Goal: Register for event/course: Sign up to attend an event or enroll in a course

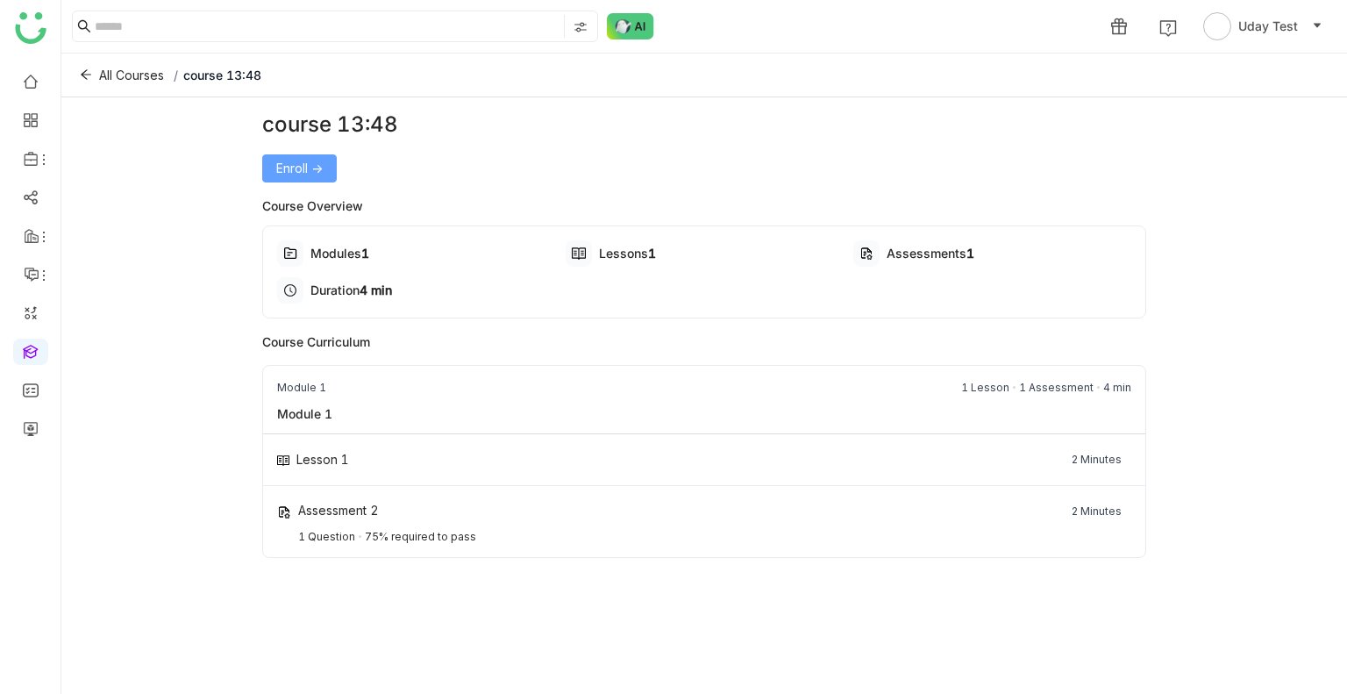
click at [299, 159] on span "Enroll ->" at bounding box center [299, 168] width 46 height 19
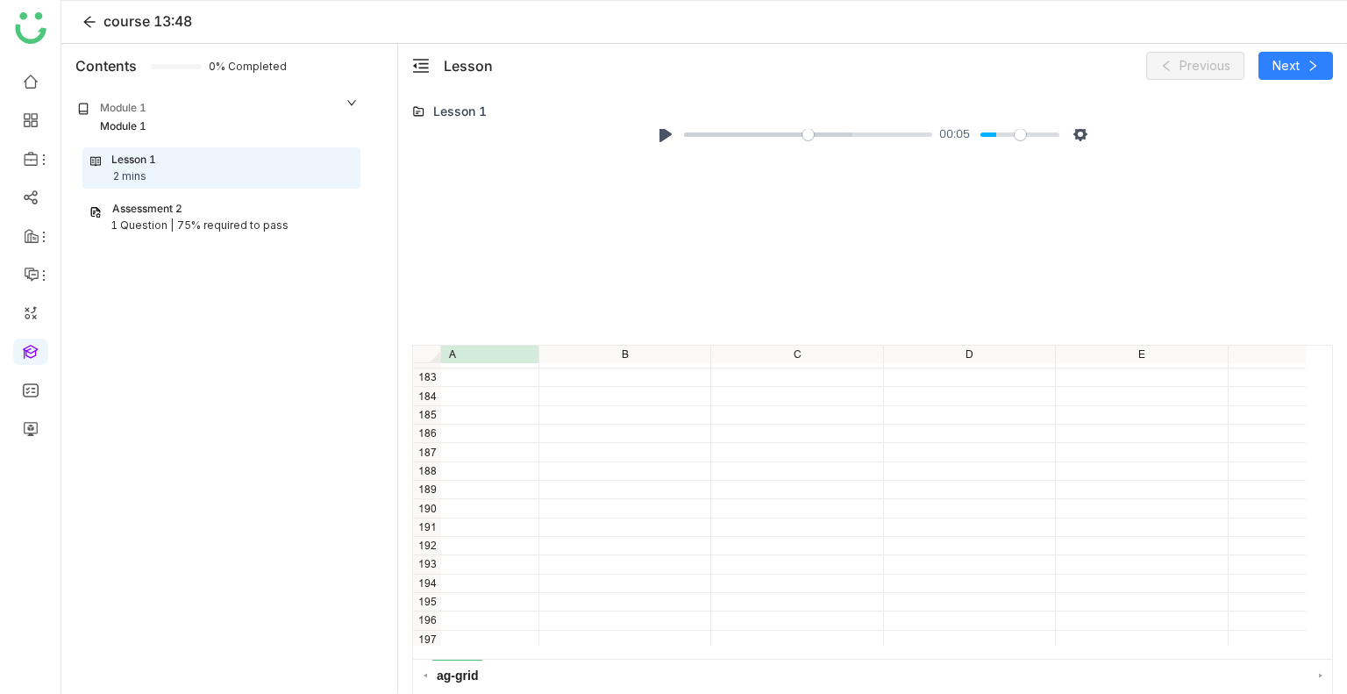
scroll to position [3350, 75]
click at [652, 143] on button "Pause Play" at bounding box center [666, 134] width 28 height 28
type input "***"
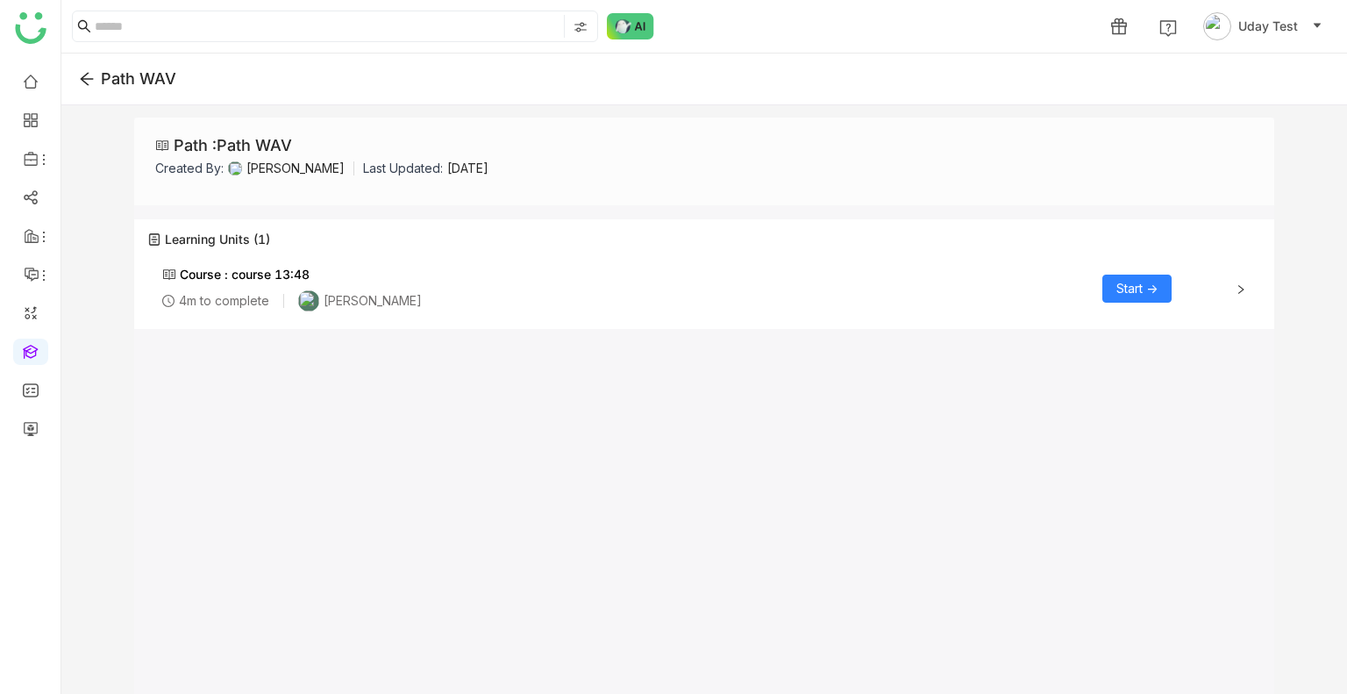
click at [1252, 289] on div "Course : course 13:48 4m to complete [PERSON_NAME] Start ->" at bounding box center [704, 289] width 1112 height 70
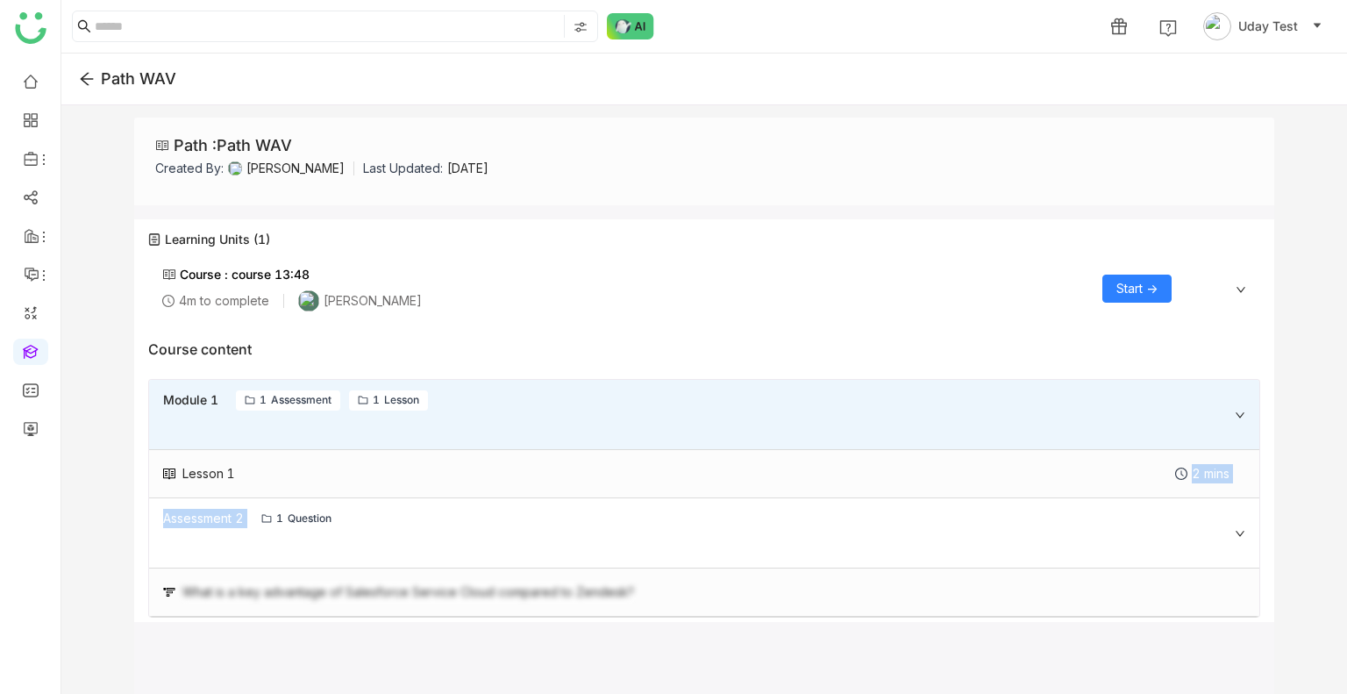
drag, startPoint x: 246, startPoint y: 470, endPoint x: 252, endPoint y: 549, distance: 79.2
click at [252, 549] on div "Lesson 1 2 mins Assessment 2 1 Question What is a key advantage of Salesforce S…" at bounding box center [704, 533] width 1110 height 167
click at [260, 592] on div "What is a key advantage of Salesforce Service Cloud compared to Zendesk?" at bounding box center [408, 591] width 452 height 19
click at [1116, 290] on span "Start ->" at bounding box center [1136, 288] width 41 height 19
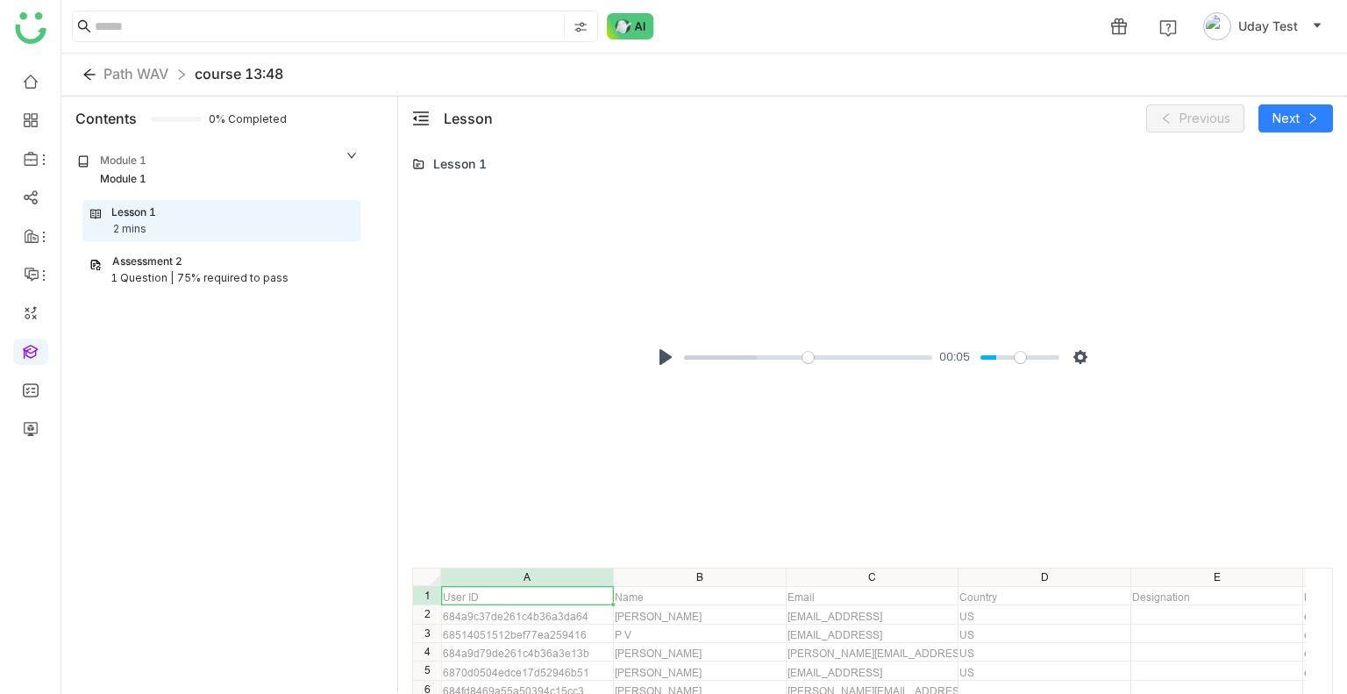
click at [663, 375] on div "Pause Play % buffered 00:00 00:05 Settings Captions Disabled Quality undefined …" at bounding box center [873, 357] width 460 height 46
click at [661, 369] on button "Pause Play" at bounding box center [666, 357] width 28 height 28
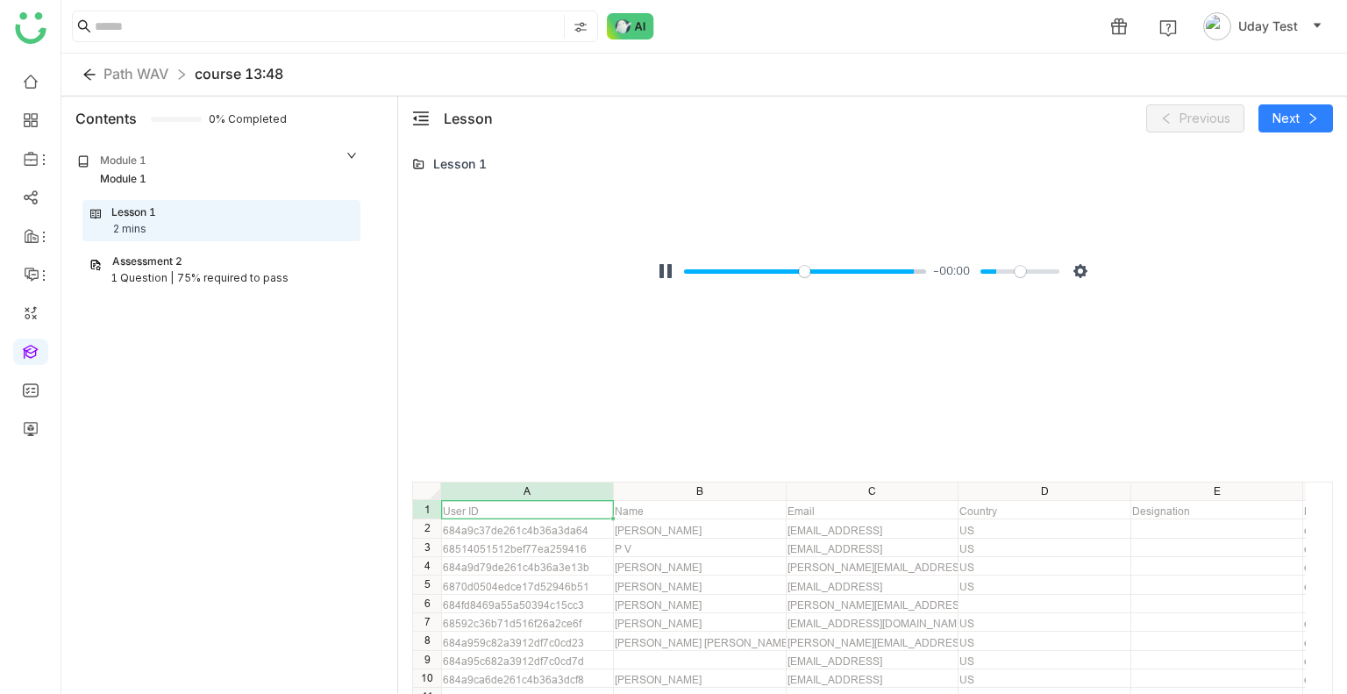
type input "***"
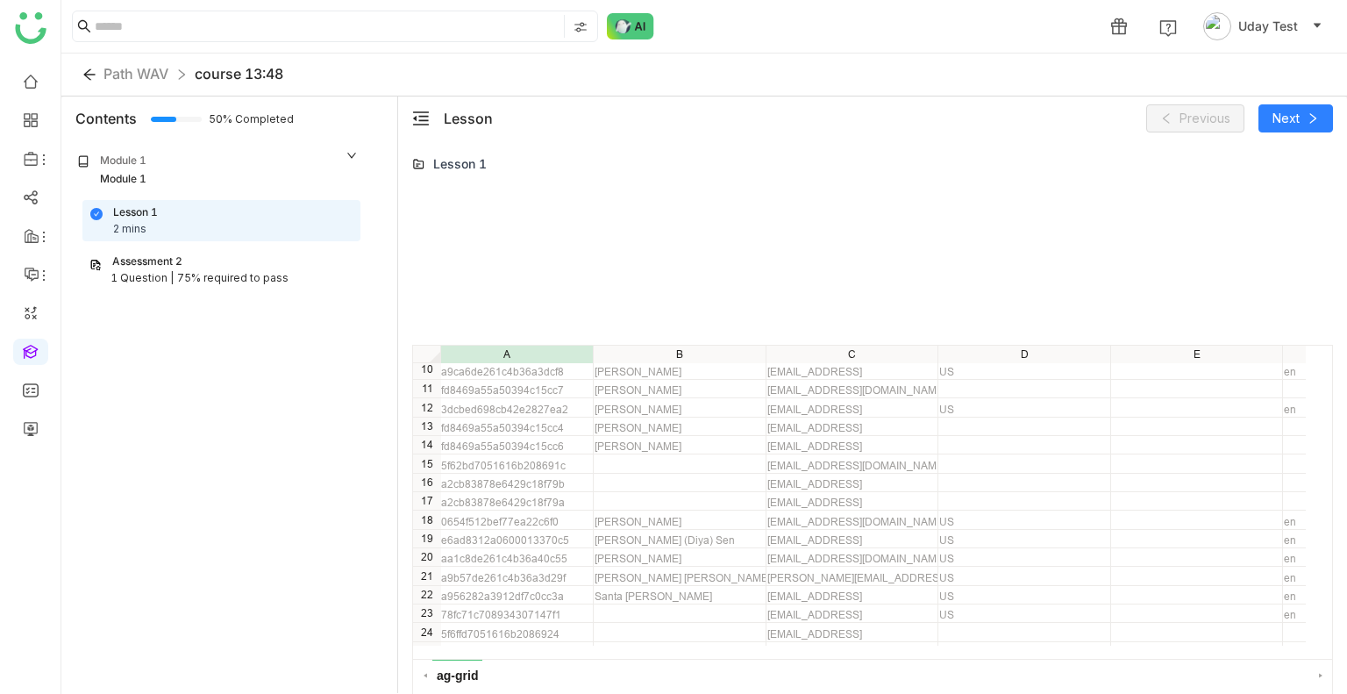
scroll to position [0, 20]
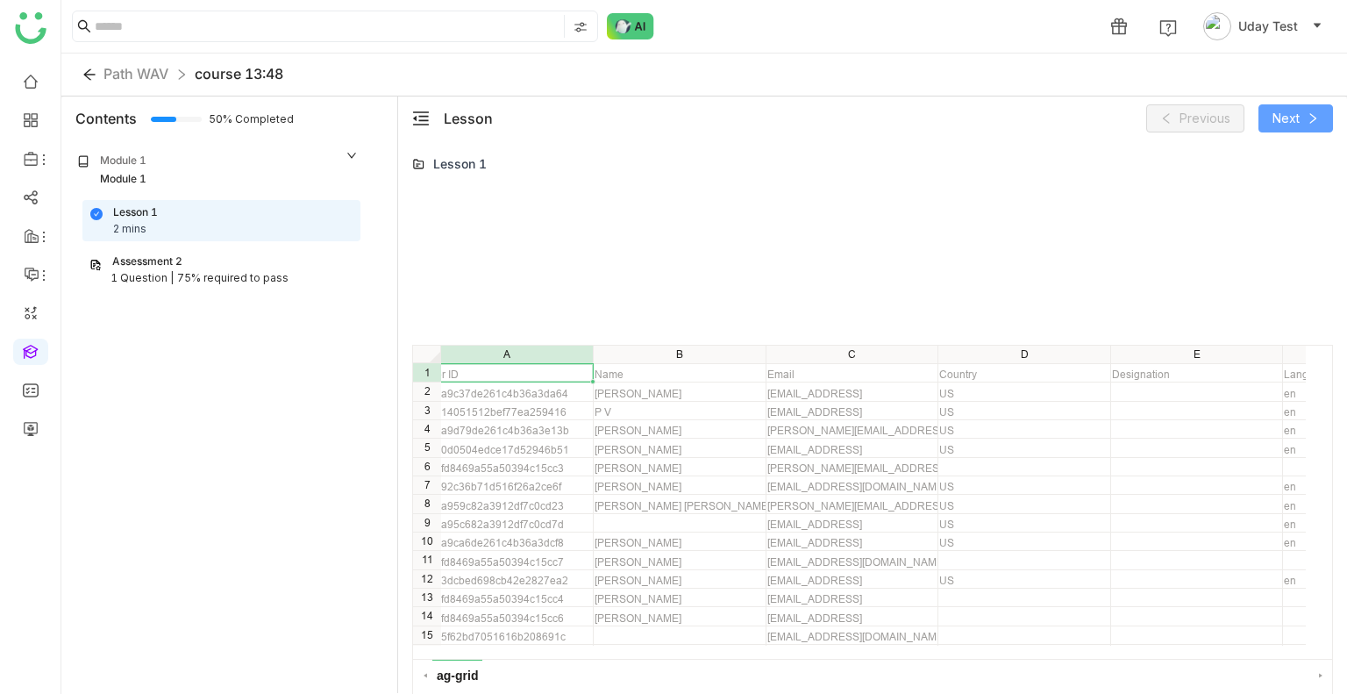
click at [1279, 131] on button "Next" at bounding box center [1295, 118] width 75 height 28
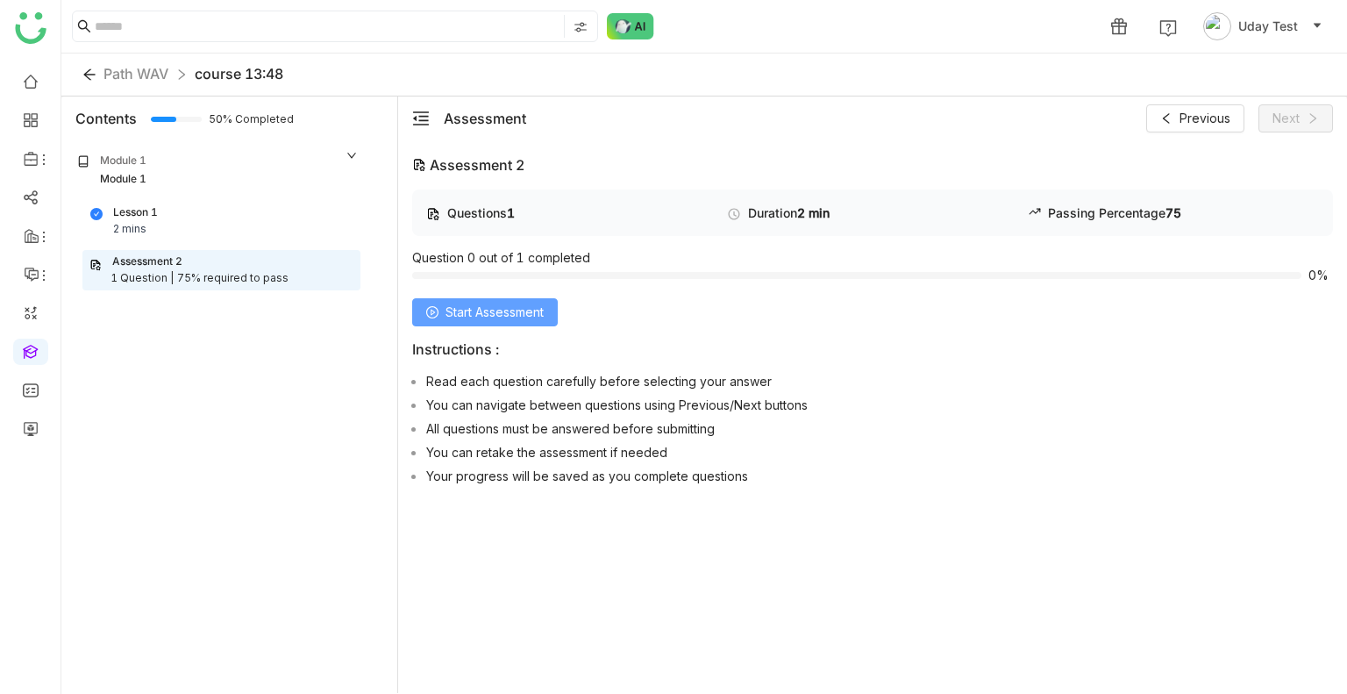
click at [467, 303] on span "Start Assessment" at bounding box center [494, 312] width 98 height 19
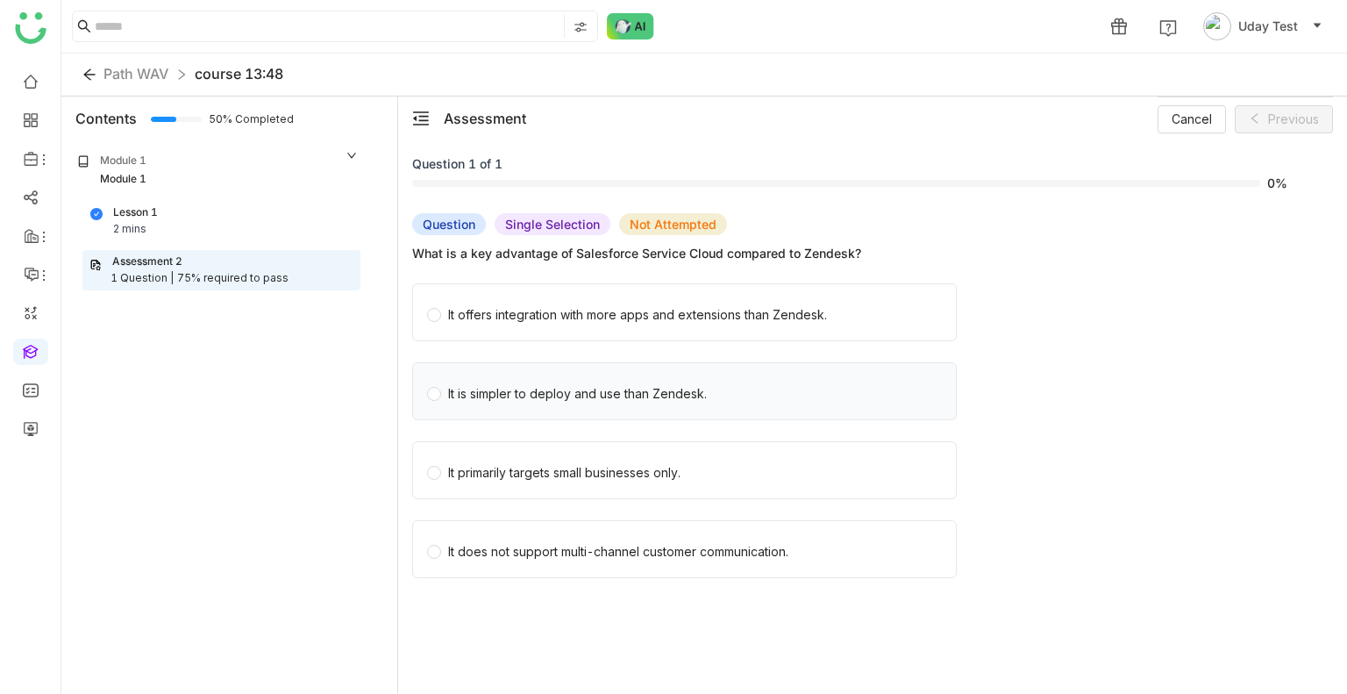
click at [590, 411] on label "It is simpler to deploy and use than Zendesk." at bounding box center [688, 391] width 522 height 56
click at [587, 363] on label "It is simpler to deploy and use than Zendesk." at bounding box center [688, 391] width 522 height 56
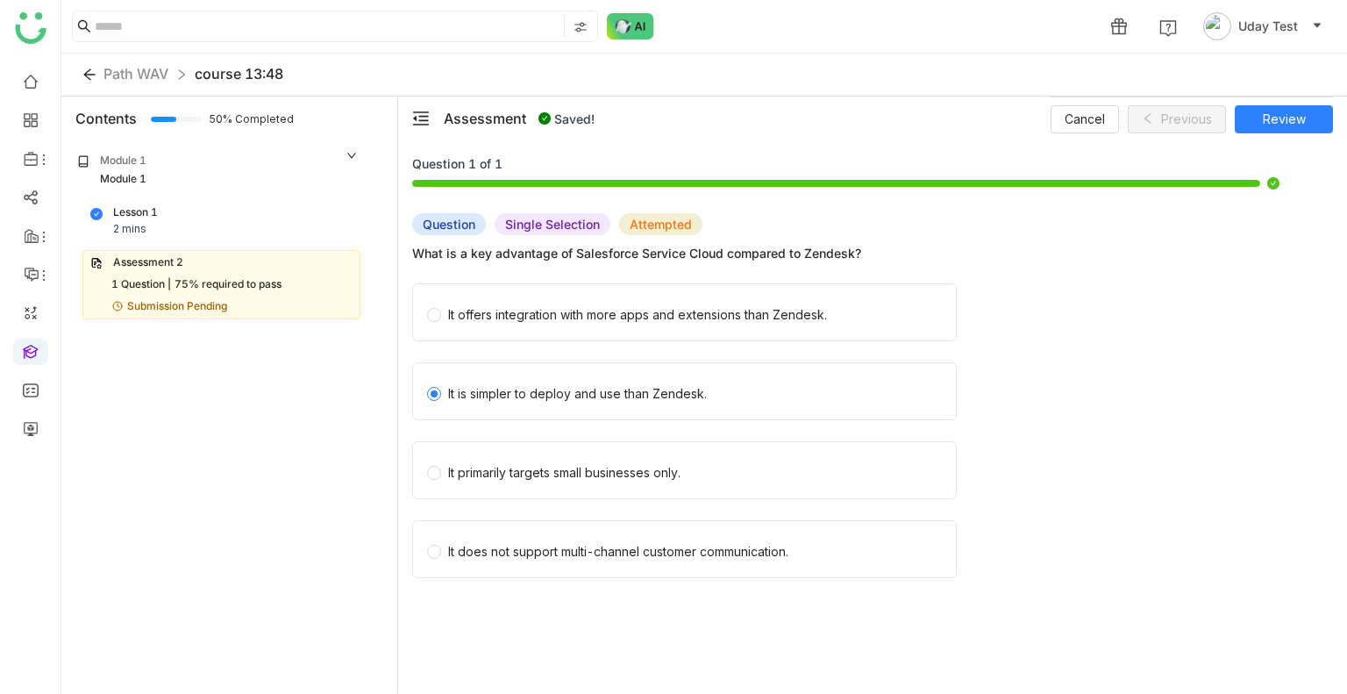
click at [587, 346] on div "It offers integration with more apps and extensions than Zendesk." at bounding box center [866, 317] width 908 height 68
click at [586, 339] on label "It offers integration with more apps and extensions than Zendesk." at bounding box center [688, 312] width 522 height 56
click at [1284, 118] on span "Review" at bounding box center [1284, 119] width 43 height 19
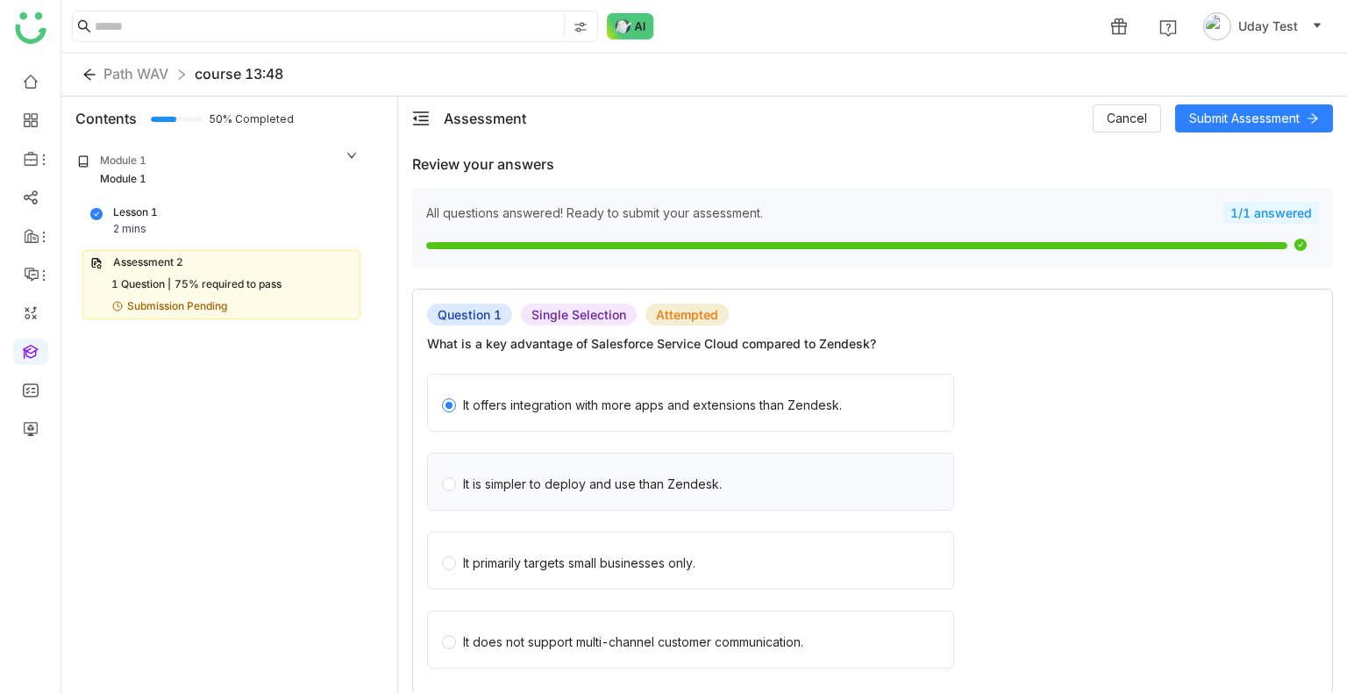
click at [609, 477] on div "It is simpler to deploy and use than Zendesk." at bounding box center [592, 483] width 259 height 19
click at [1217, 115] on span "Submit Assessment" at bounding box center [1244, 118] width 110 height 19
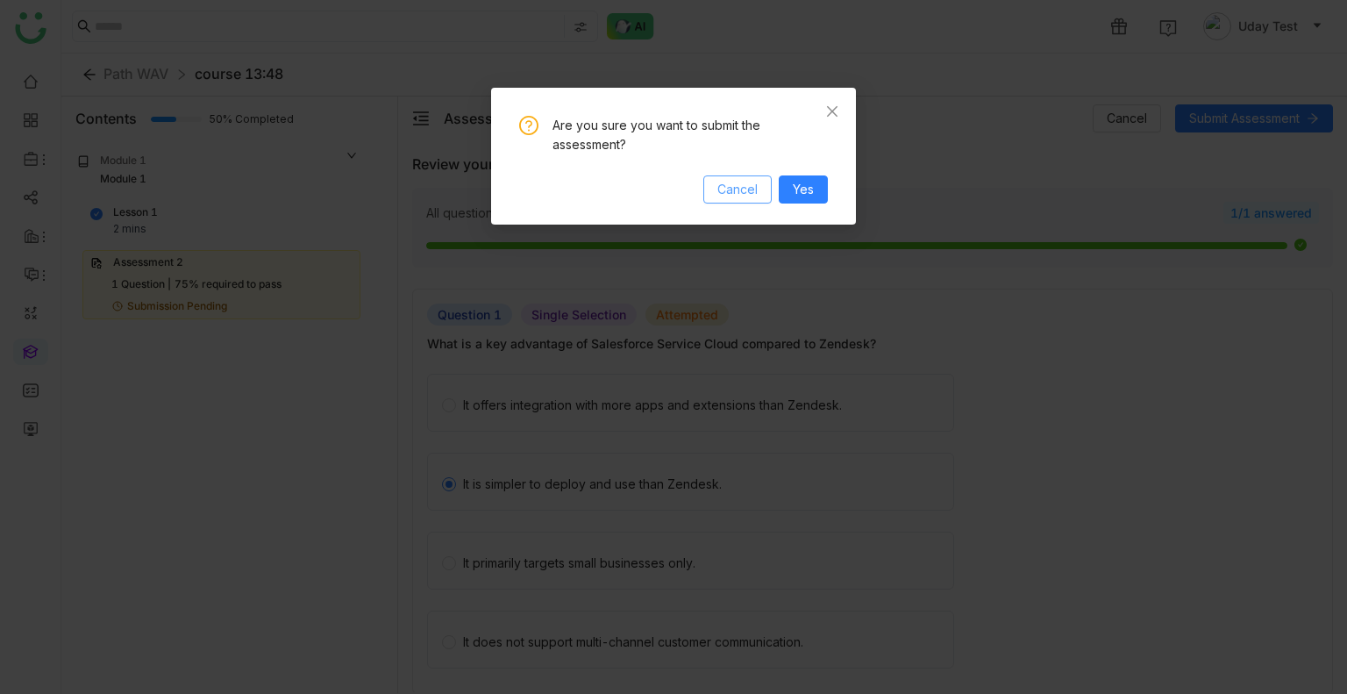
click at [747, 195] on span "Cancel" at bounding box center [737, 189] width 40 height 19
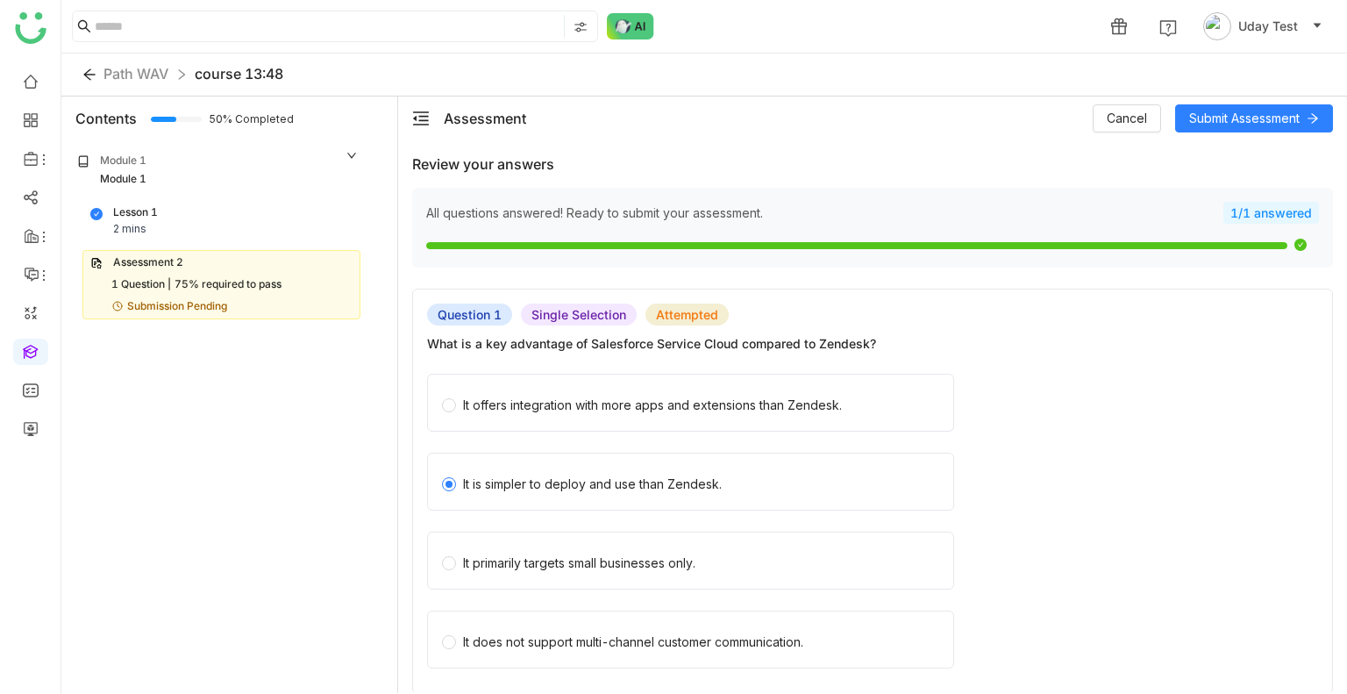
click at [1130, 132] on div "Assessment Cancel Submit Assessment" at bounding box center [872, 118] width 949 height 44
click at [84, 213] on div "Lesson 1 2 mins" at bounding box center [221, 221] width 276 height 40
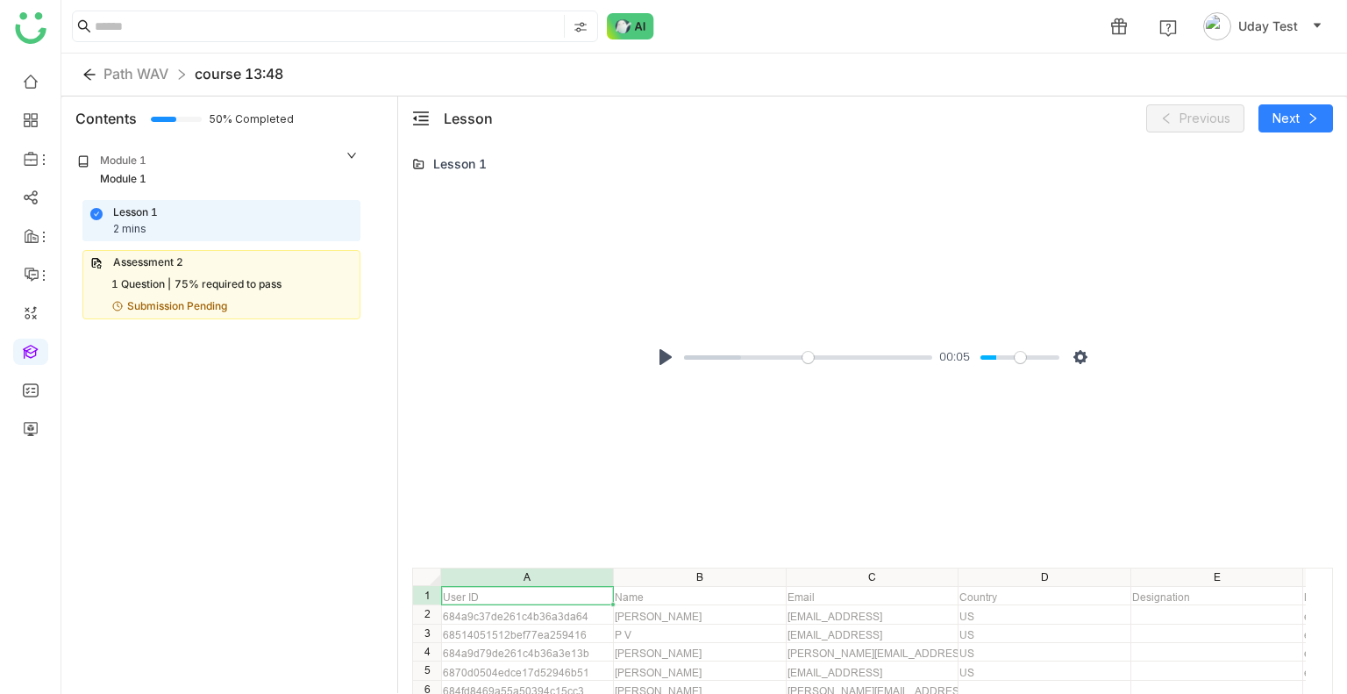
click at [314, 280] on div "1 Question | 75% required to pass" at bounding box center [221, 284] width 262 height 17
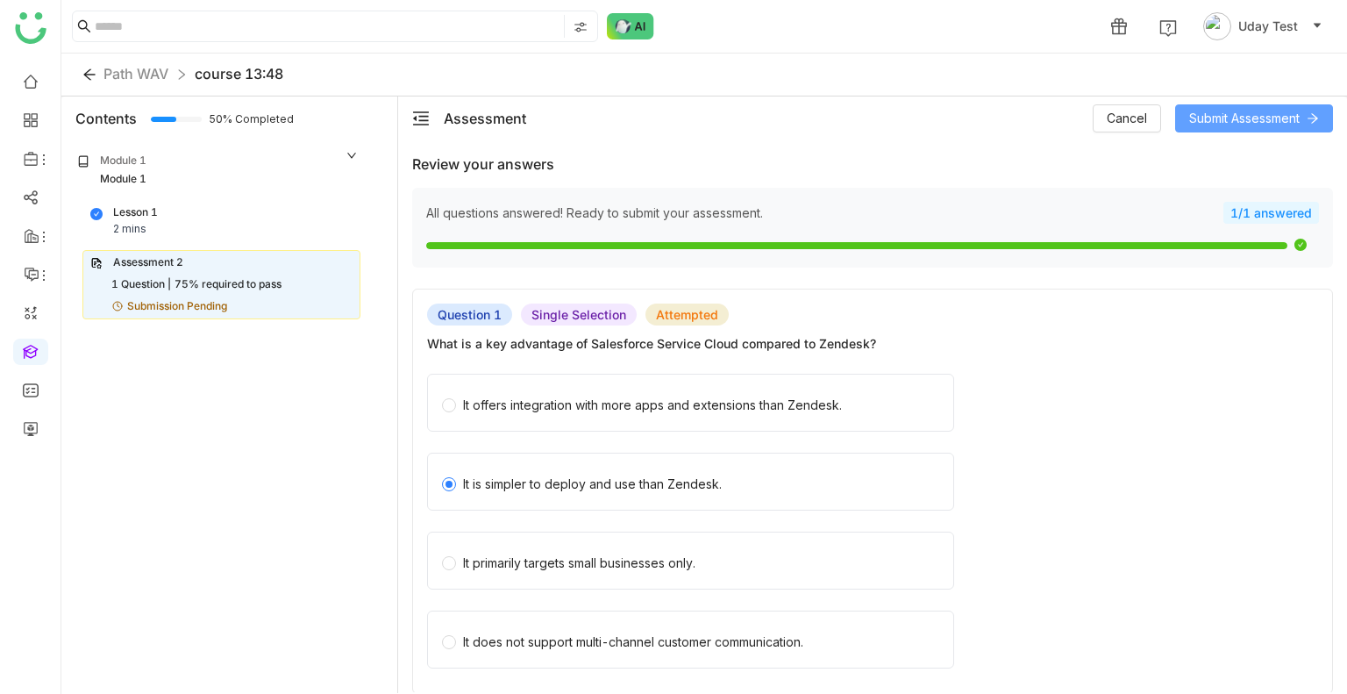
click at [1210, 104] on button "Submit Assessment" at bounding box center [1254, 118] width 158 height 28
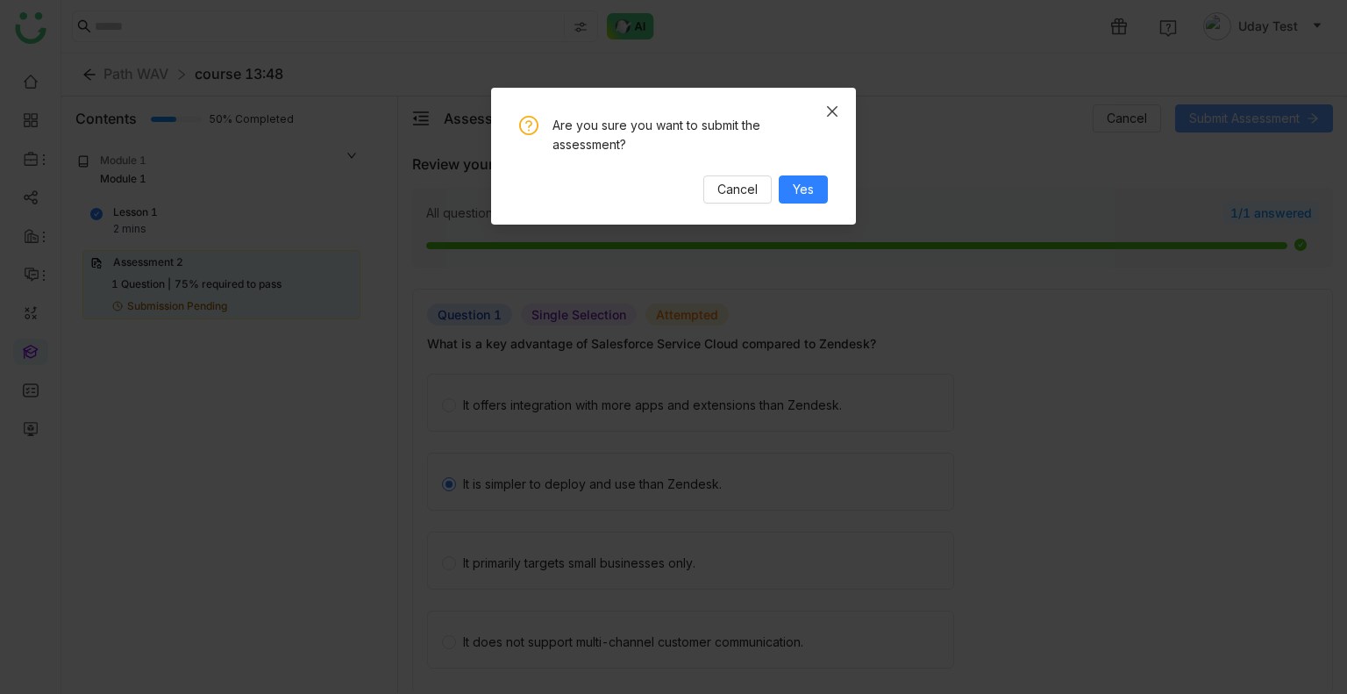
click at [1210, 104] on nz-modal-confirm-container "Are you sure you want to submit the assessment? Cancel Yes" at bounding box center [673, 347] width 1347 height 694
click at [816, 183] on button "Yes" at bounding box center [803, 189] width 49 height 28
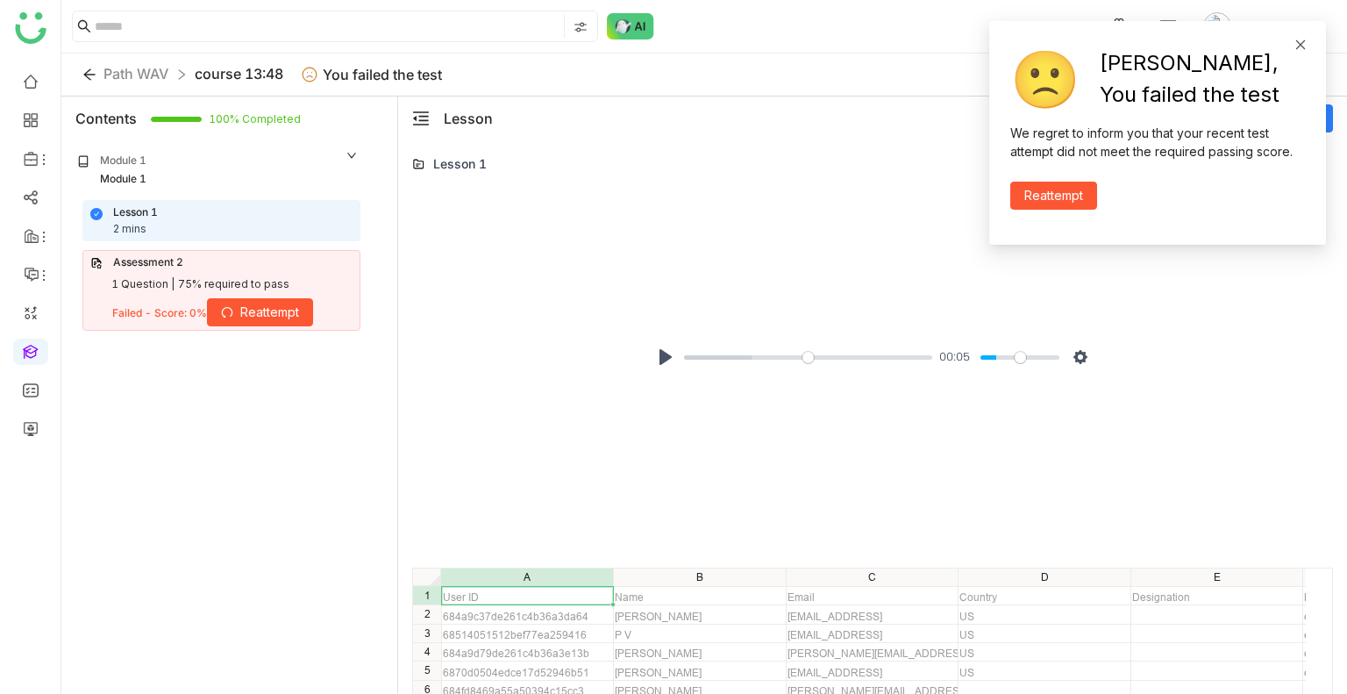
click at [1301, 37] on span at bounding box center [1300, 44] width 12 height 15
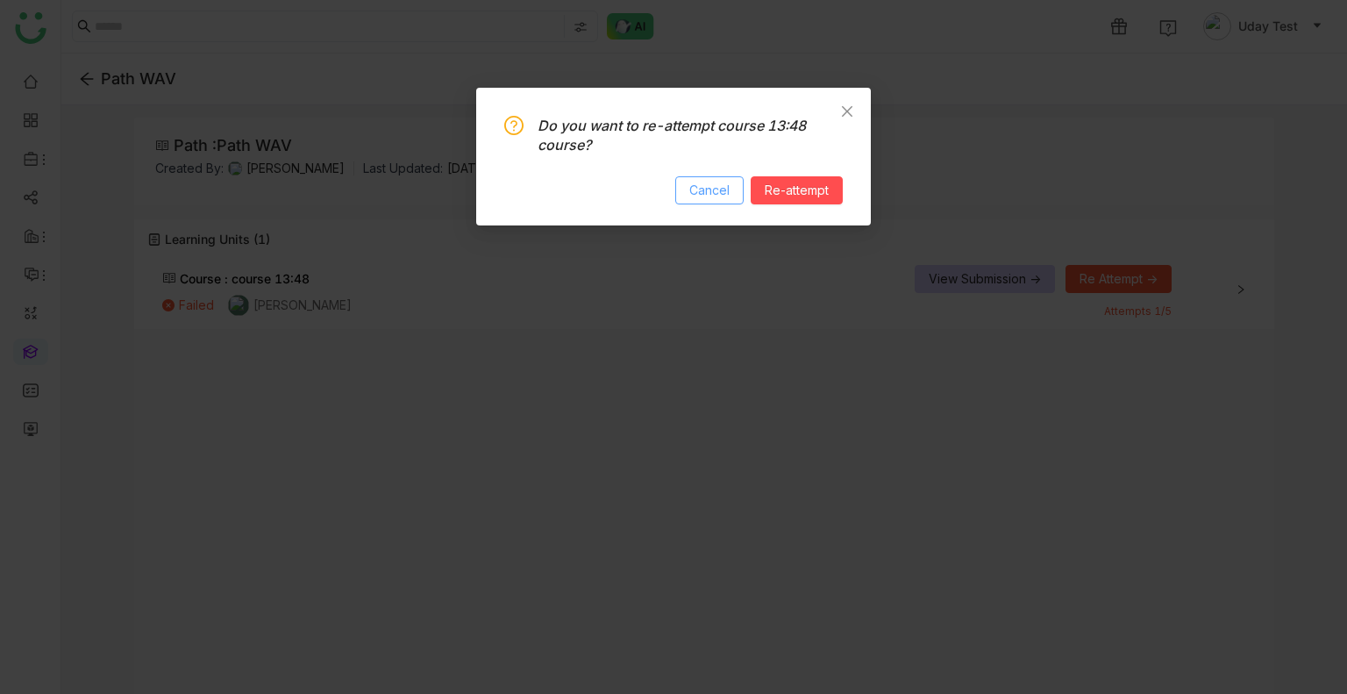
click at [715, 194] on span "Cancel" at bounding box center [709, 190] width 40 height 19
